Goal: Task Accomplishment & Management: Manage account settings

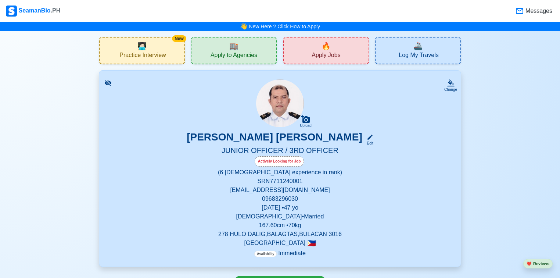
click at [520, 12] on icon at bounding box center [519, 11] width 9 height 9
click at [289, 255] on p "Availability Immediate" at bounding box center [279, 253] width 51 height 9
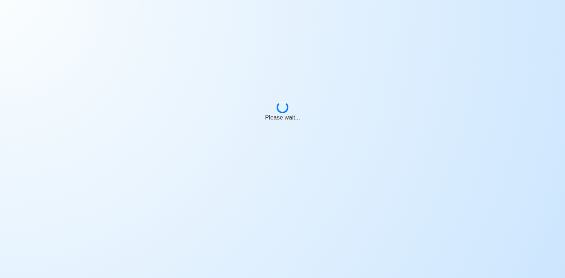
select select "Actively Looking for Job"
select select "Visible for Hiring"
select select "Married"
select select "[DEMOGRAPHIC_DATA]"
select select "PH"
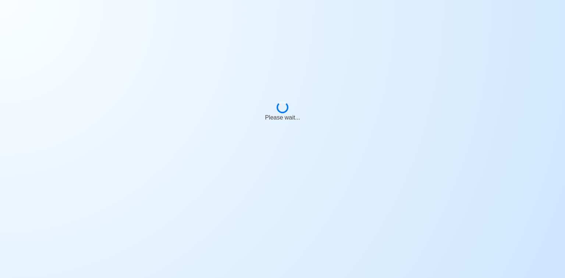
select select "0"
select select "6"
select select "4102416000000"
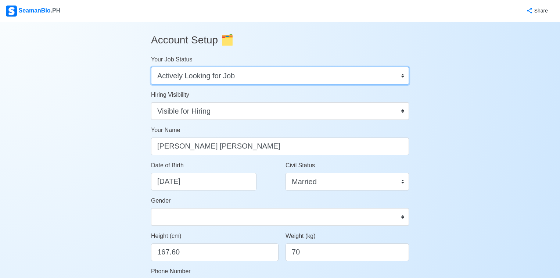
click at [404, 76] on select "Onboard Actively Looking for Job Not Looking for Job" at bounding box center [280, 76] width 258 height 18
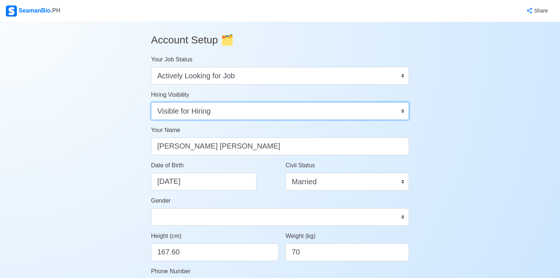
click at [402, 113] on select "Visible for Hiring Not Visible for Hiring" at bounding box center [280, 111] width 258 height 18
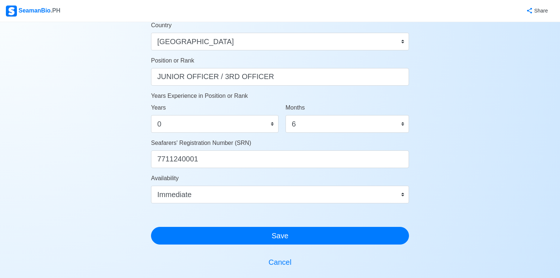
scroll to position [353, 0]
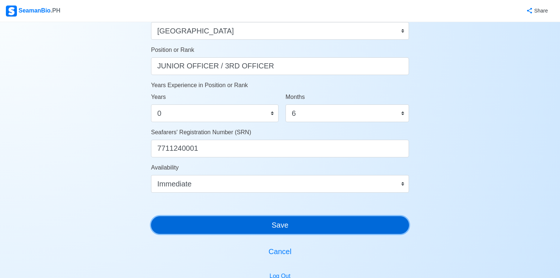
click at [282, 232] on button "Save" at bounding box center [280, 225] width 258 height 18
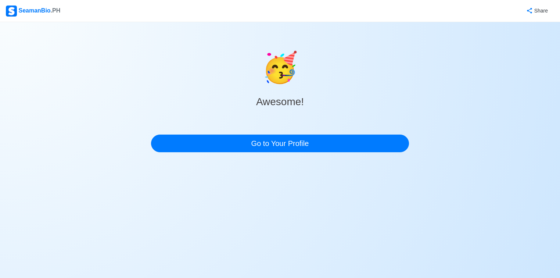
scroll to position [0, 0]
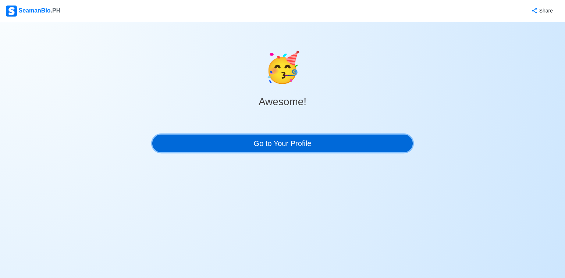
click at [272, 147] on link "Go to Your Profile" at bounding box center [282, 144] width 260 height 18
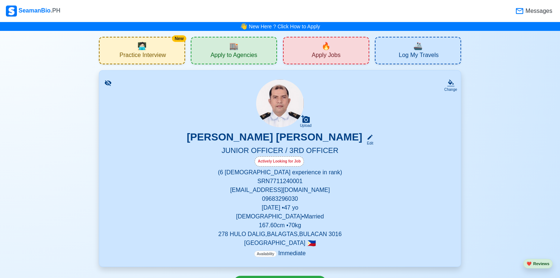
click at [106, 83] on icon at bounding box center [108, 83] width 7 height 6
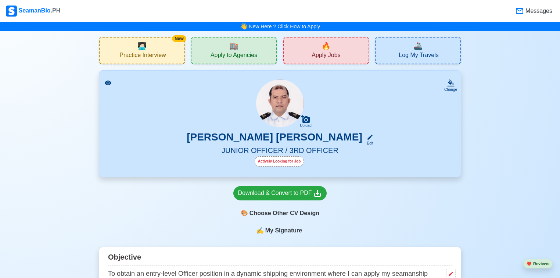
click at [106, 83] on icon at bounding box center [108, 82] width 7 height 5
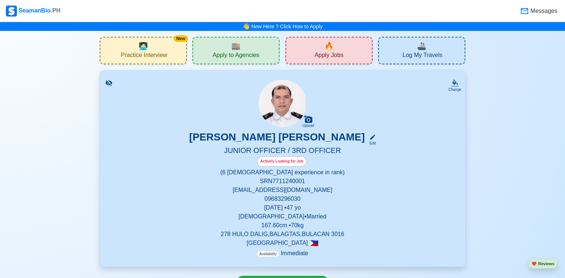
select select "Actively Looking for Job"
select select "Visible for Hiring"
select select "Married"
select select "[DEMOGRAPHIC_DATA]"
select select "PH"
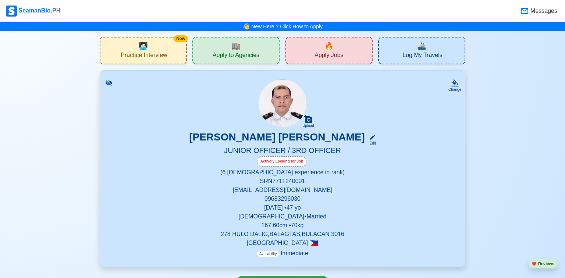
select select "0"
select select "6"
select select "4102416000000"
